Goal: Information Seeking & Learning: Learn about a topic

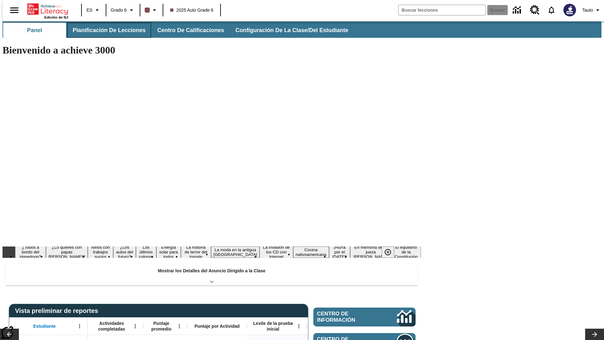
click at [105, 30] on span "Planificación de lecciones" at bounding box center [109, 30] width 73 height 7
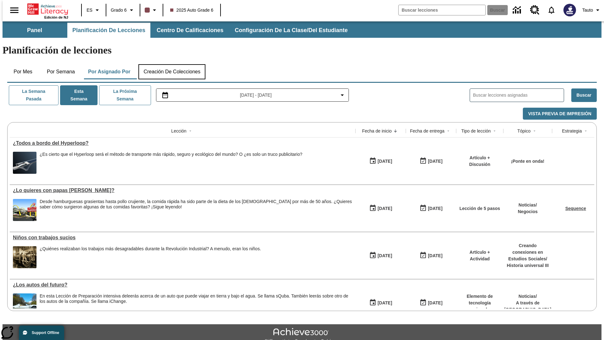
click at [172, 64] on button "Creación de colecciones" at bounding box center [171, 71] width 67 height 15
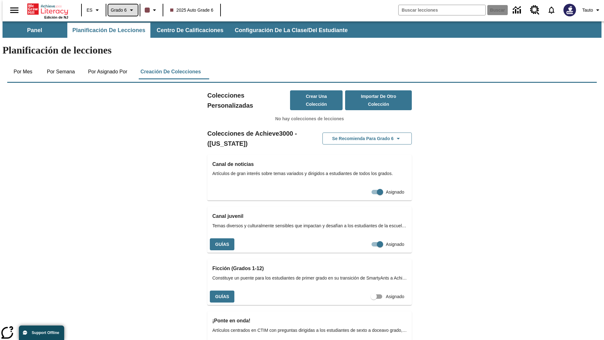
click at [121, 10] on span "Grado 6" at bounding box center [119, 10] width 16 height 7
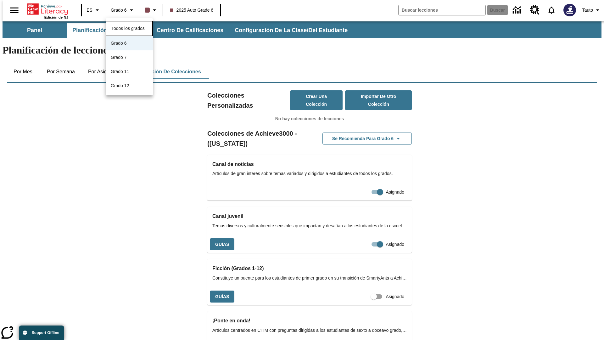
click at [129, 28] on span "Todos los grados" at bounding box center [127, 28] width 33 height 5
